Goal: Task Accomplishment & Management: Use online tool/utility

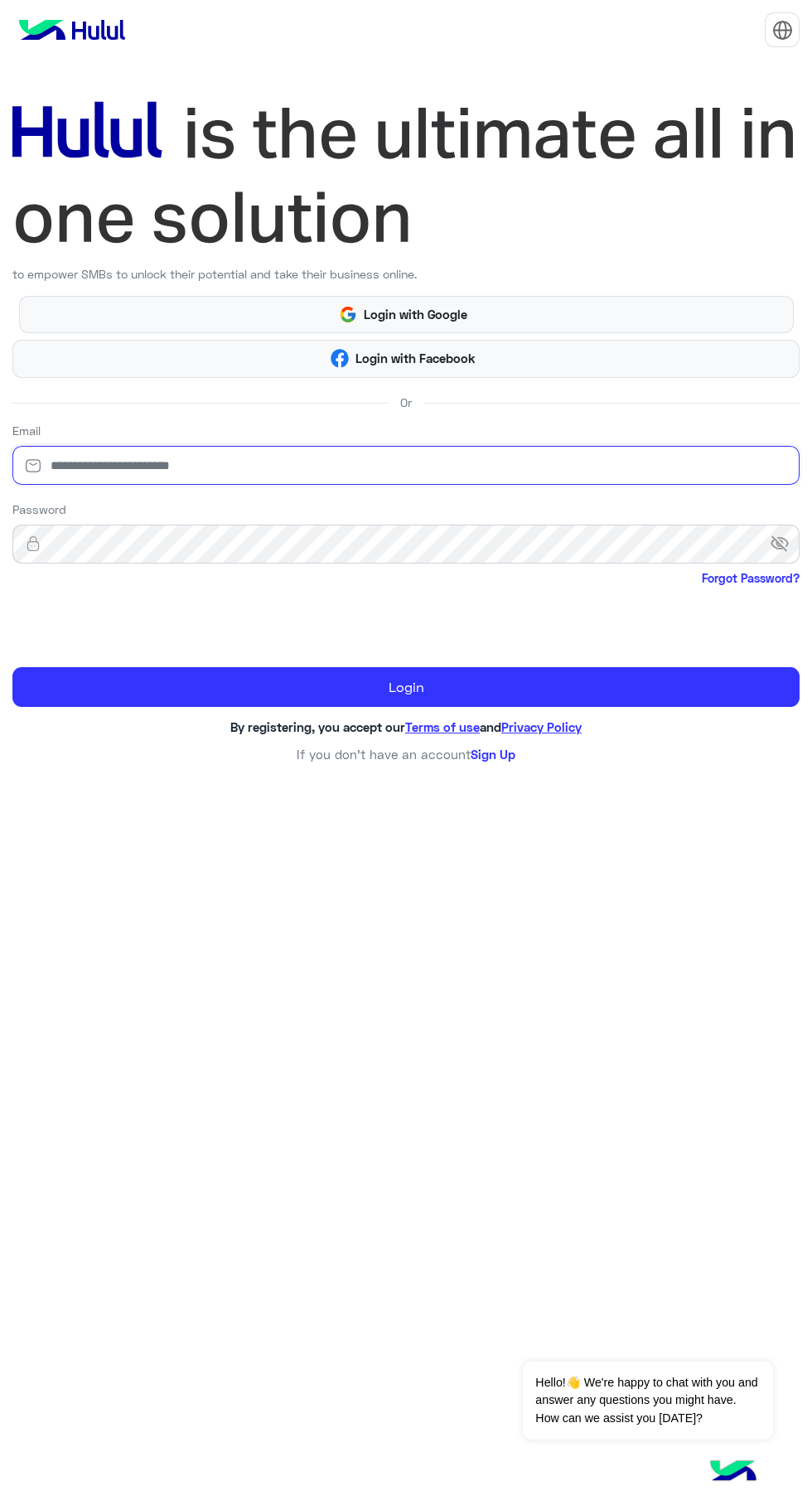
click at [540, 469] on input "email" at bounding box center [406, 466] width 787 height 39
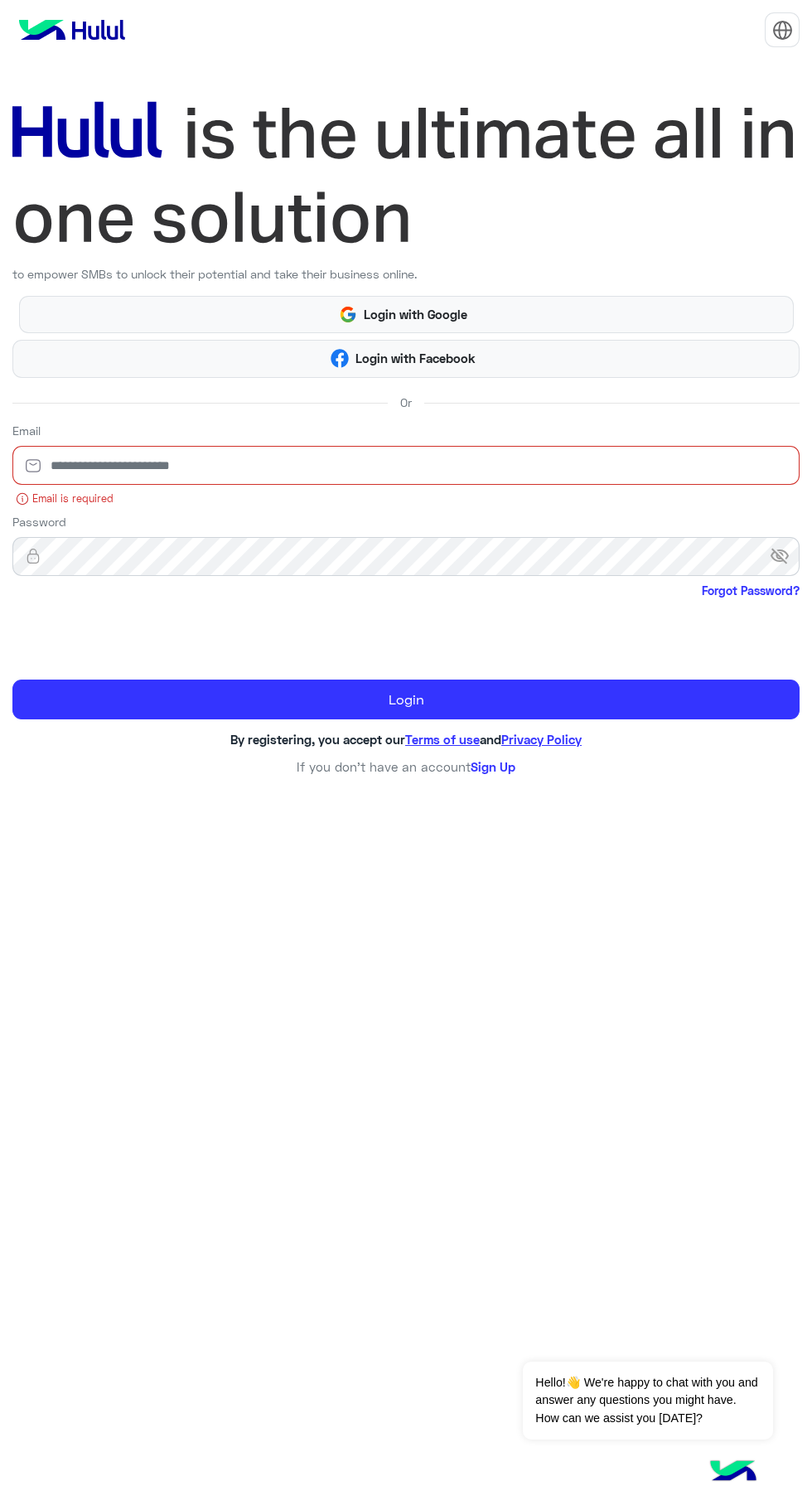
type input "**********"
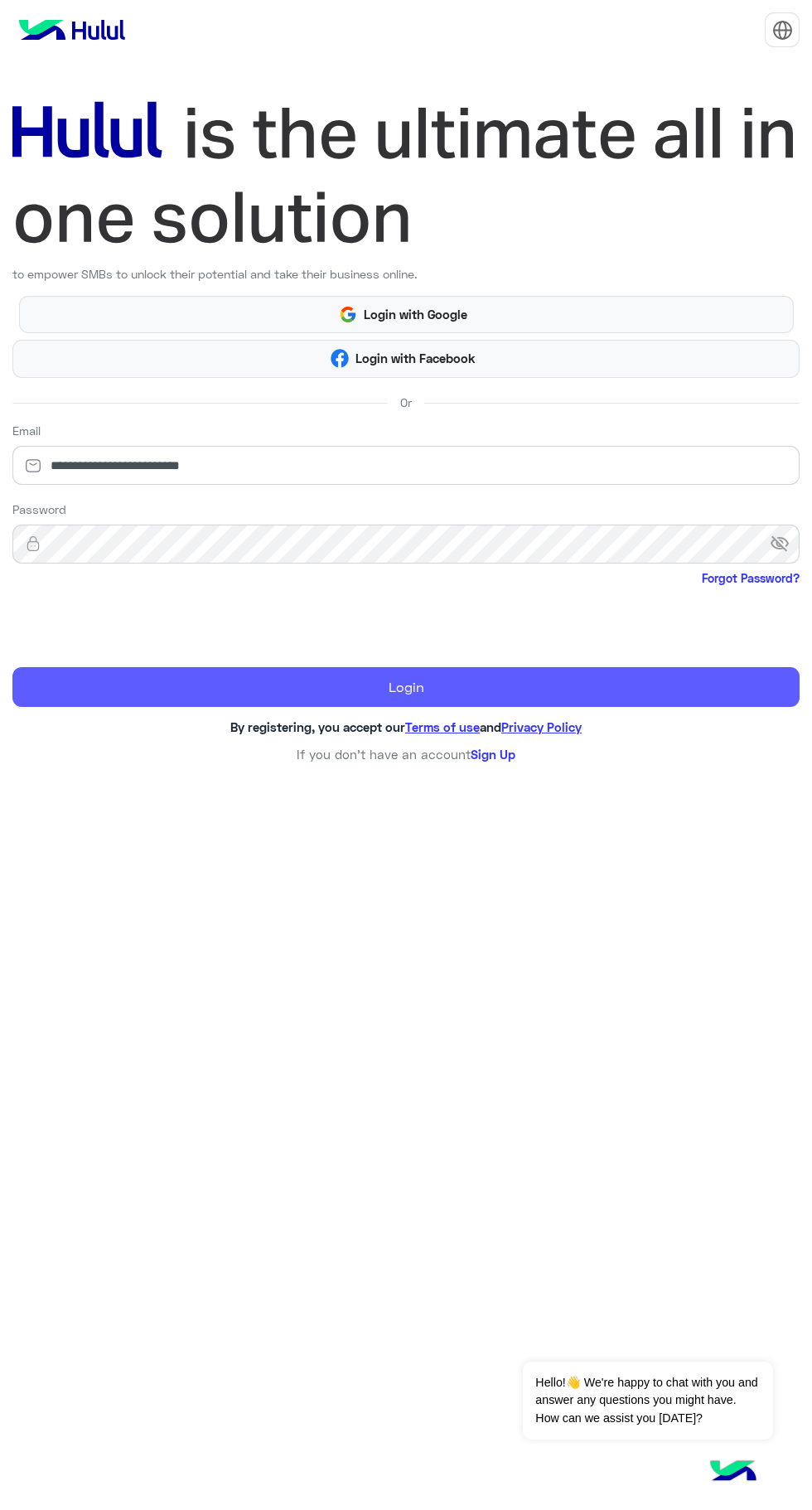
click at [557, 697] on button "Login" at bounding box center [406, 687] width 787 height 40
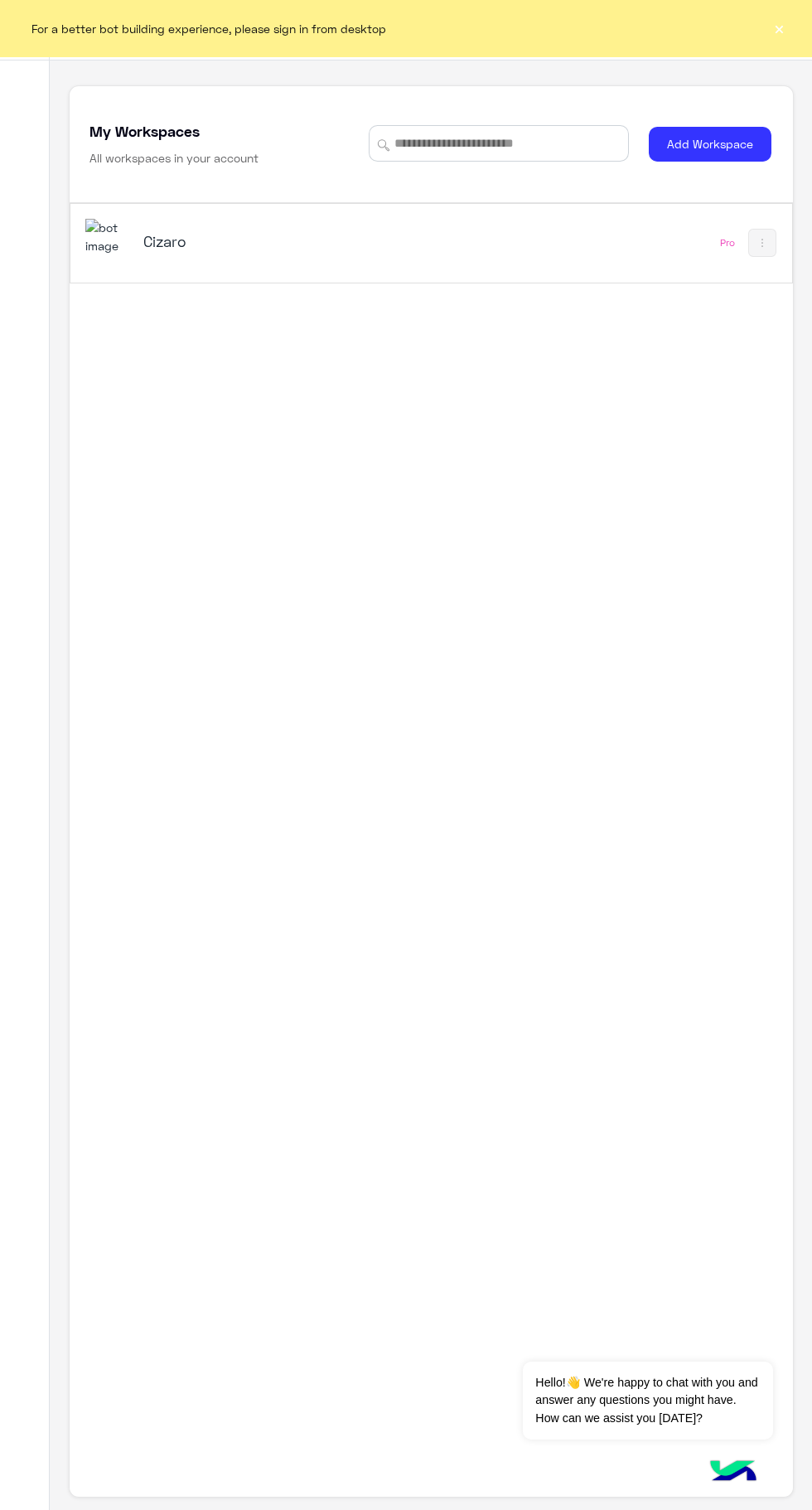
click at [351, 282] on div "Cizaro Pro" at bounding box center [430, 243] width 721 height 78
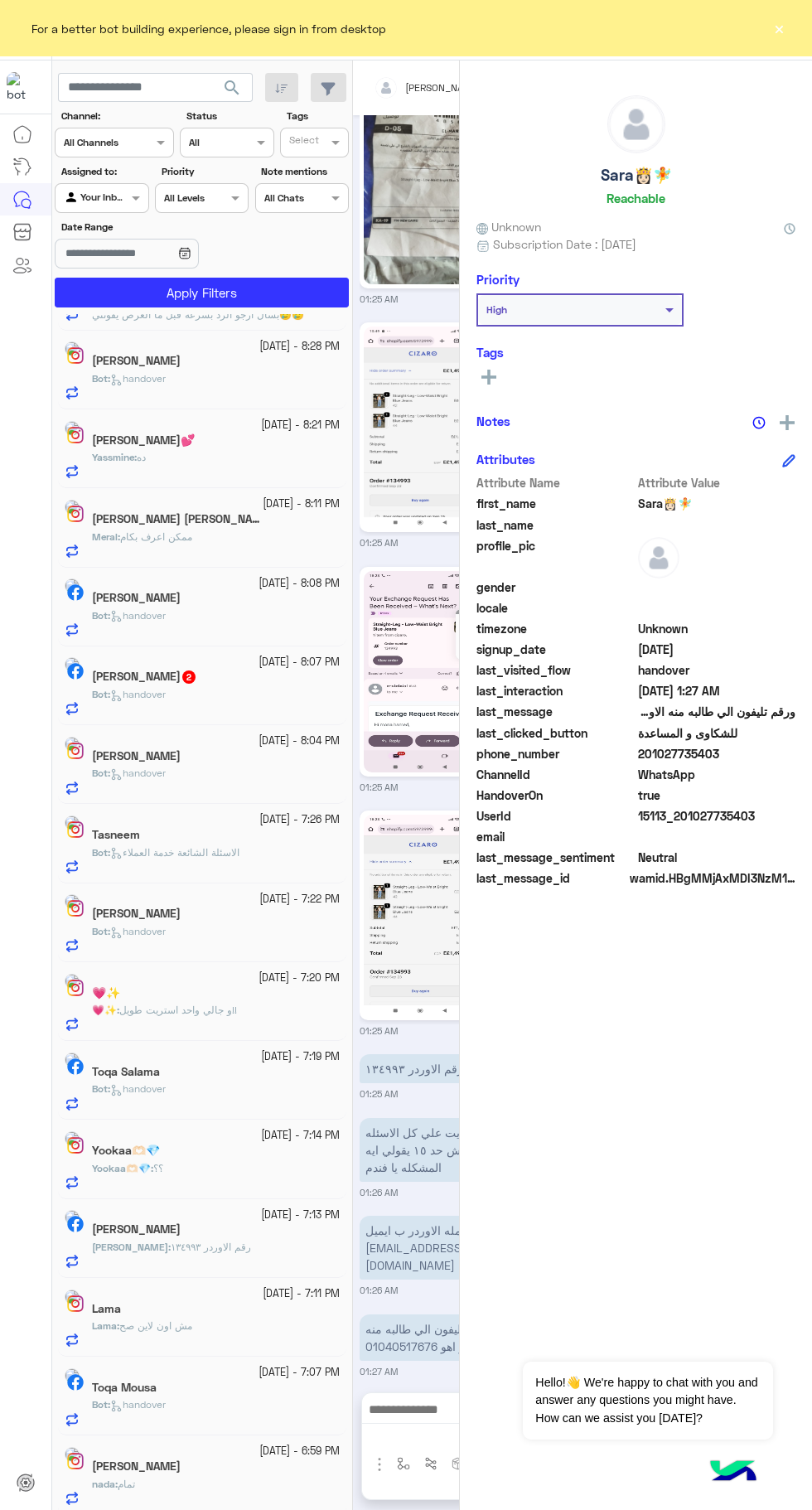
scroll to position [8, 0]
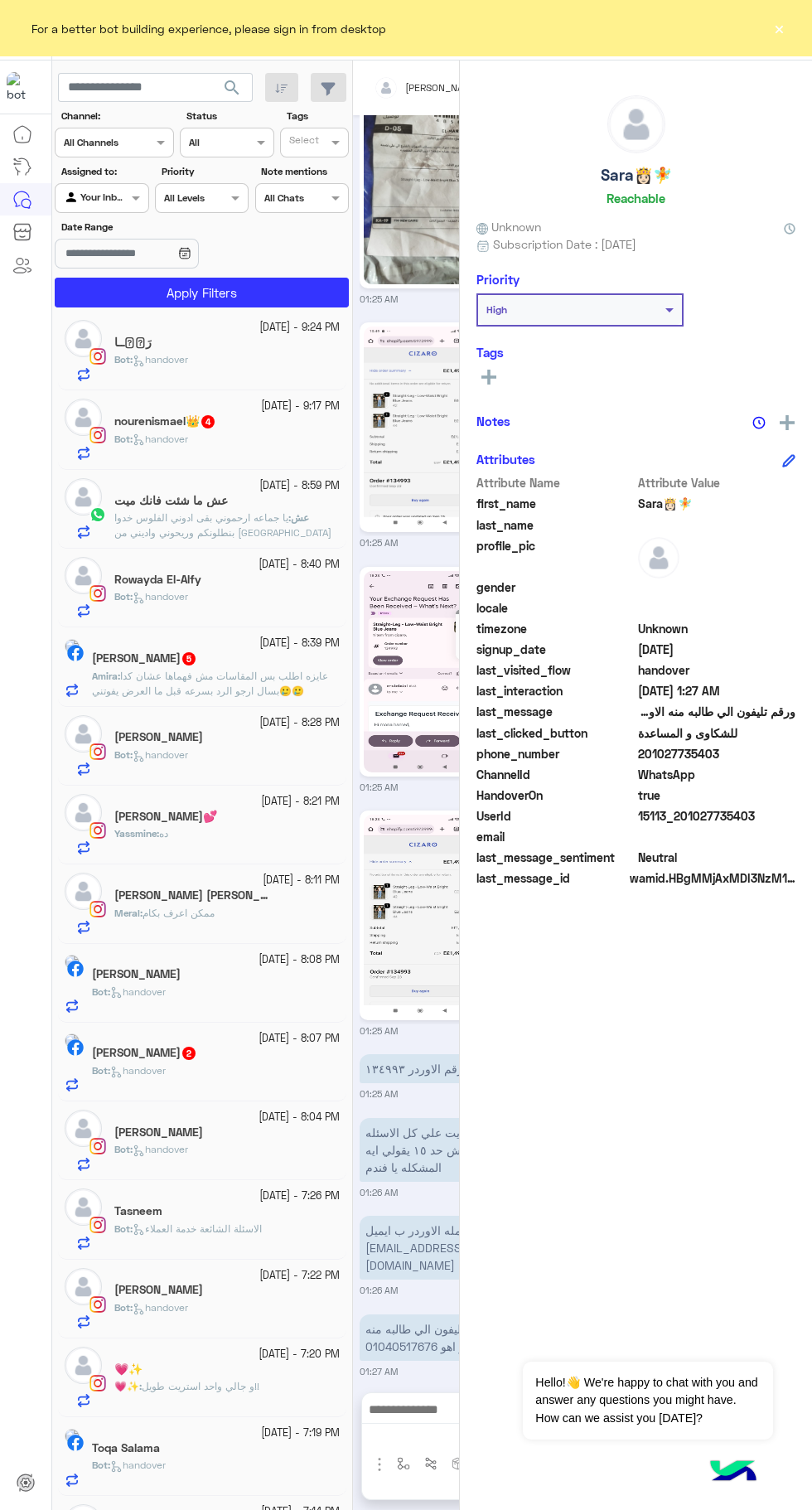
click at [773, 69] on div "[PERSON_NAME]👸🏻🧚 Reachable Unknown Subscription Date : [DATE] Priority High Tag…" at bounding box center [636, 782] width 352 height 1443
click at [783, 35] on button "×" at bounding box center [778, 27] width 17 height 17
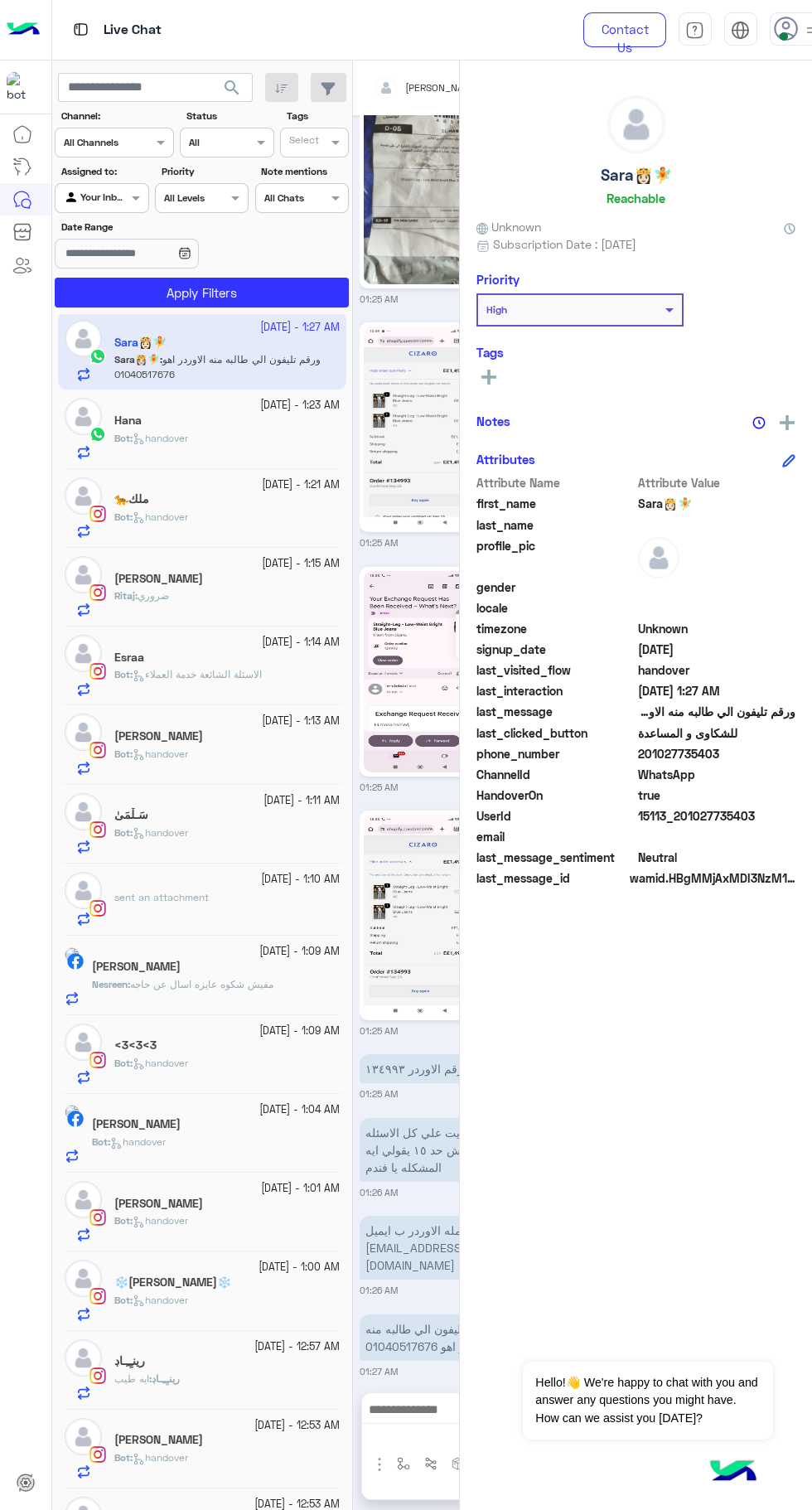
click at [783, 35] on span at bounding box center [784, 36] width 8 height 8
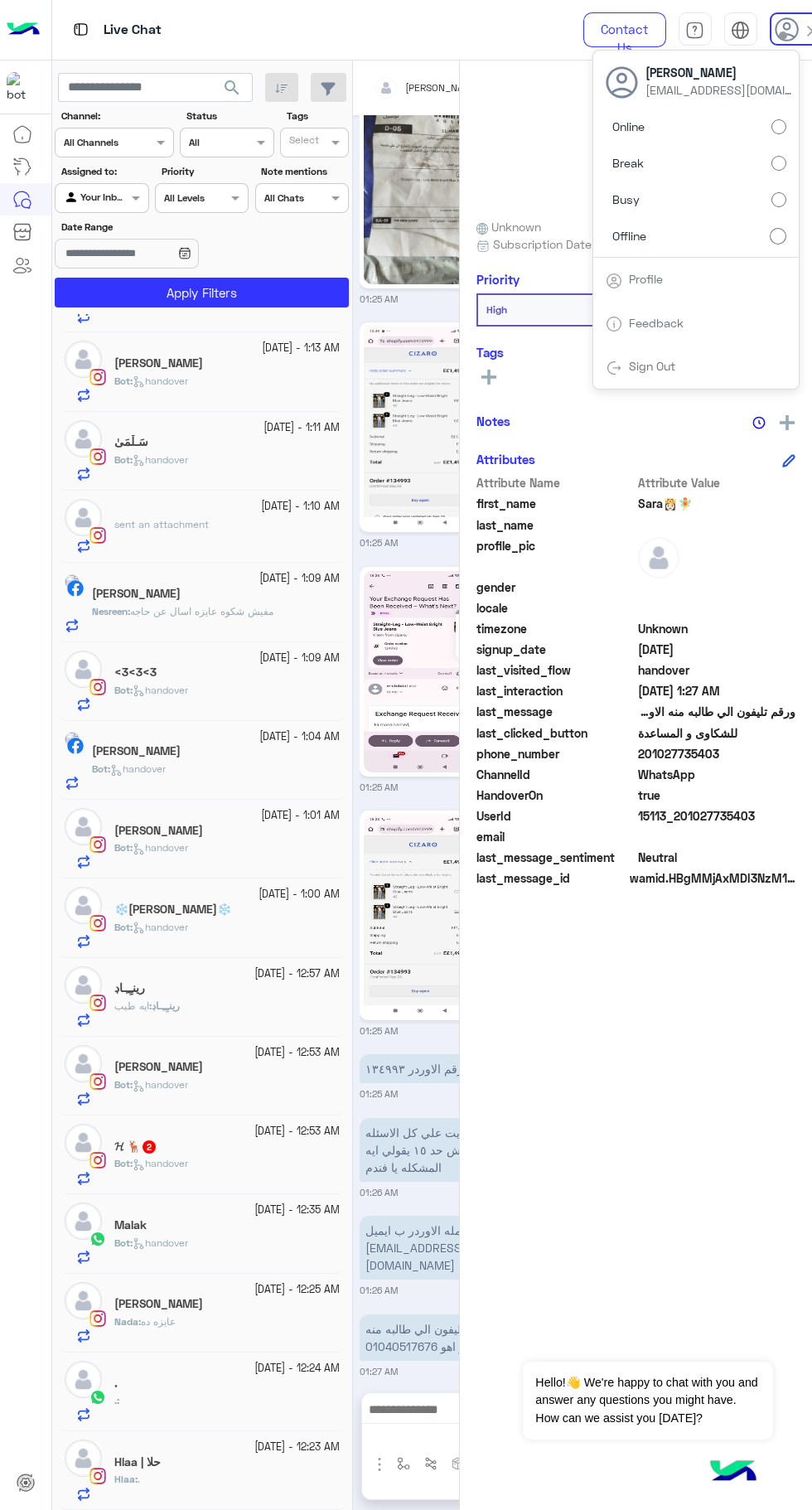
click at [783, 35] on span at bounding box center [783, 35] width 8 height 8
